Goal: Transaction & Acquisition: Purchase product/service

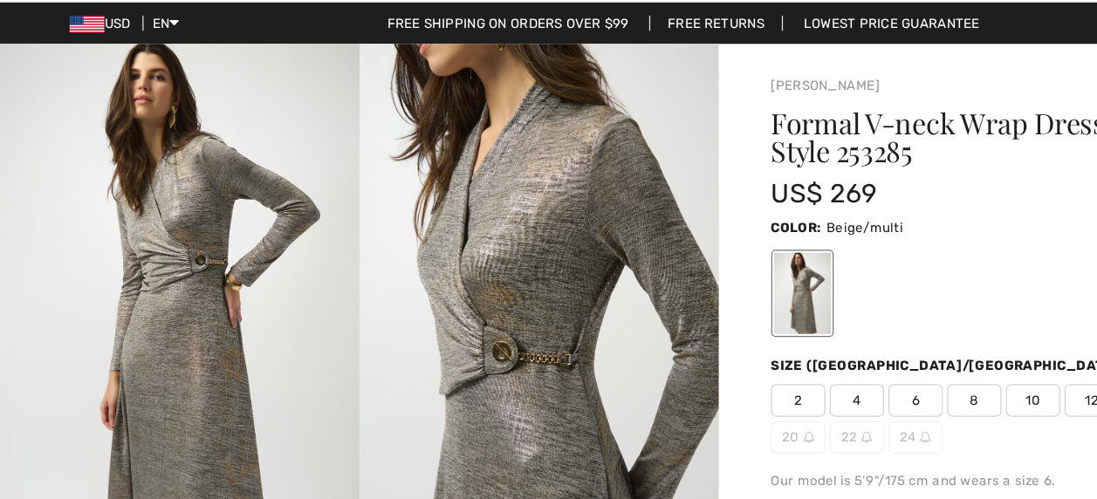
click at [166, 297] on img at bounding box center [144, 320] width 289 height 432
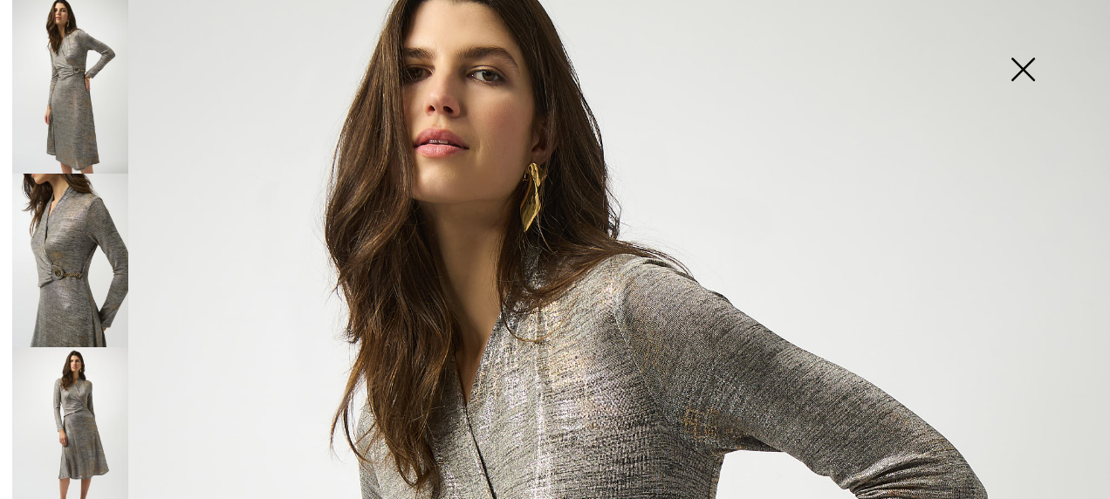
scroll to position [18, 0]
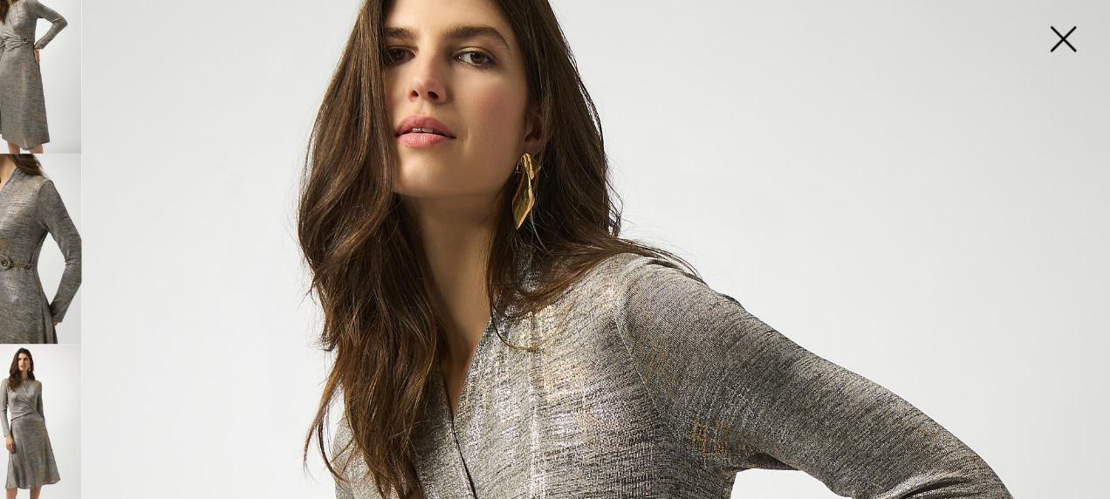
click at [99, 409] on img at bounding box center [70, 434] width 116 height 174
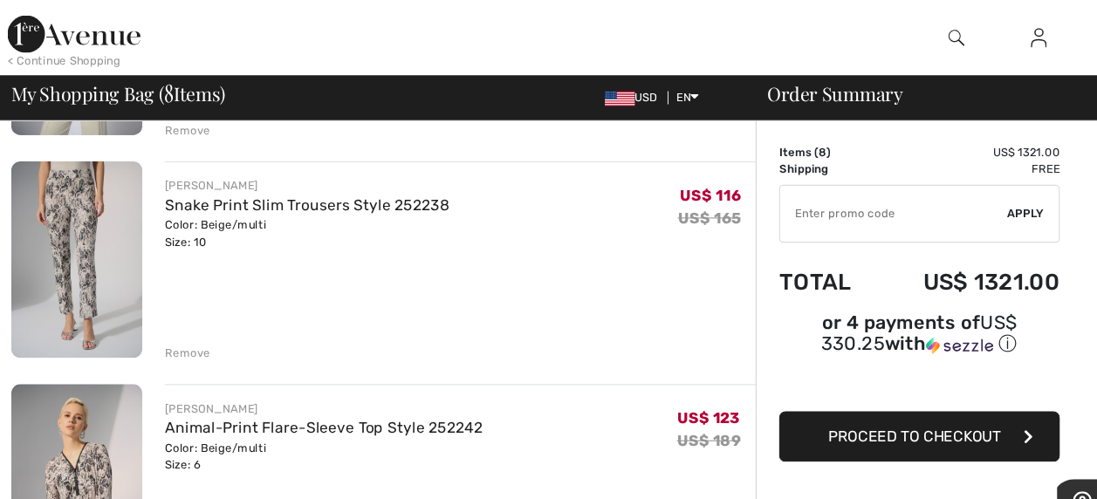
scroll to position [1143, 0]
